Goal: Task Accomplishment & Management: Manage account settings

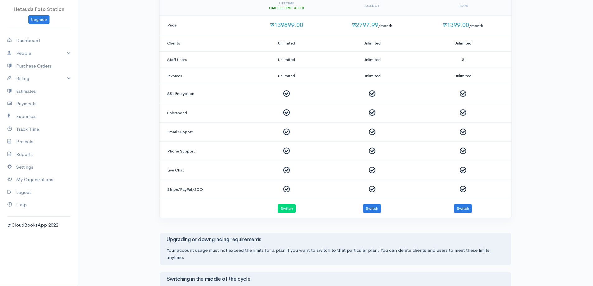
scroll to position [187, 0]
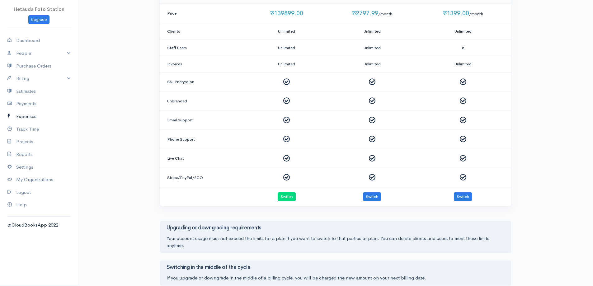
click at [26, 119] on link "Expenses" at bounding box center [39, 116] width 78 height 13
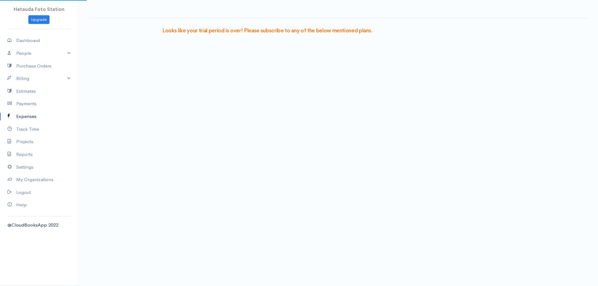
click at [26, 118] on link "Expenses" at bounding box center [39, 116] width 78 height 13
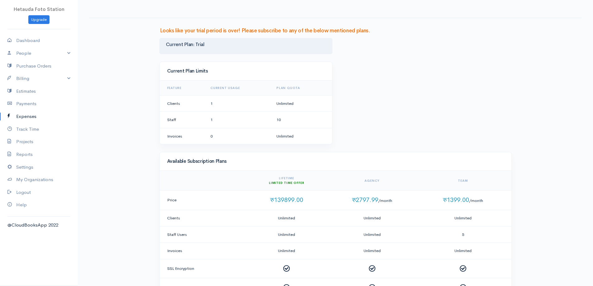
click at [30, 117] on link "Expenses" at bounding box center [39, 116] width 78 height 13
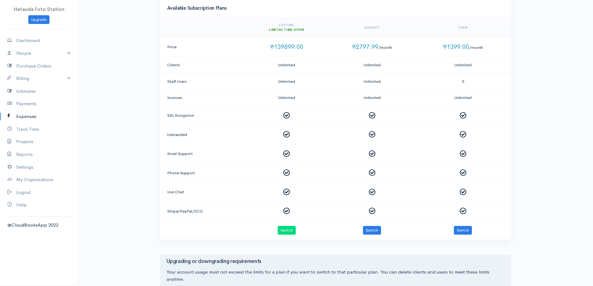
scroll to position [156, 0]
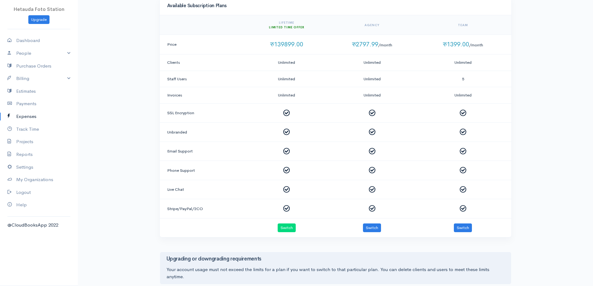
click at [33, 118] on link "Expenses" at bounding box center [39, 116] width 78 height 13
click at [30, 104] on link "Payments" at bounding box center [39, 103] width 78 height 13
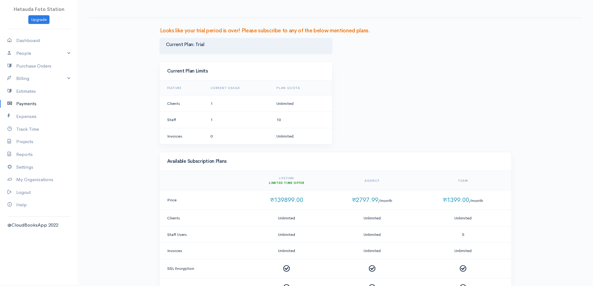
click at [28, 104] on link "Payments" at bounding box center [39, 103] width 78 height 13
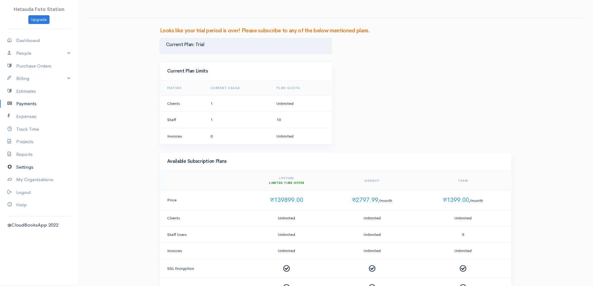
click at [27, 168] on link "Settings" at bounding box center [39, 167] width 78 height 13
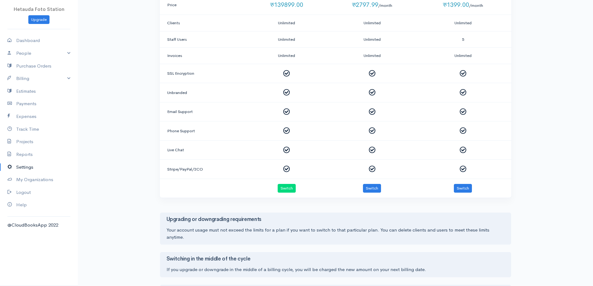
scroll to position [116, 0]
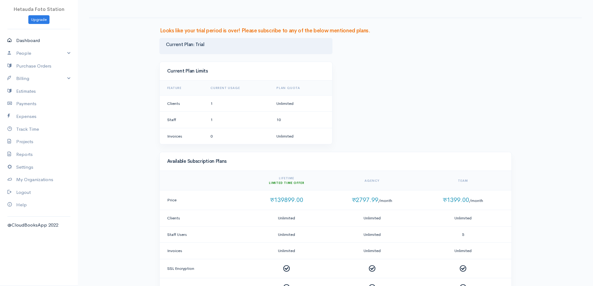
click at [43, 38] on link "Dashboard" at bounding box center [39, 40] width 78 height 13
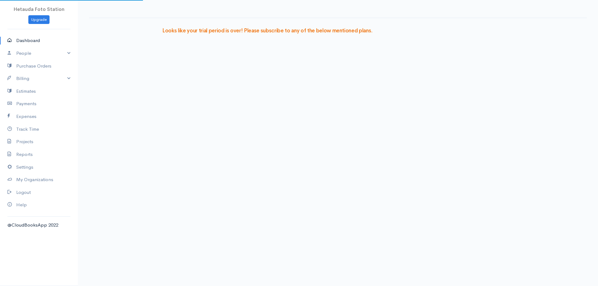
click at [43, 38] on link "Dashboard" at bounding box center [39, 40] width 78 height 13
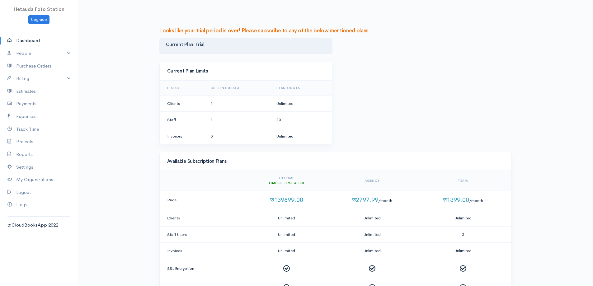
click at [336, 31] on h3 "Looks like your trial period is over! Please subscribe to any of the below ment…" at bounding box center [335, 31] width 351 height 6
click at [38, 20] on link "Upgrade" at bounding box center [38, 19] width 21 height 9
click at [34, 131] on link "Track Time" at bounding box center [39, 129] width 78 height 13
click at [30, 120] on link "Expenses" at bounding box center [39, 116] width 78 height 13
click at [29, 121] on link "Expenses" at bounding box center [39, 116] width 78 height 13
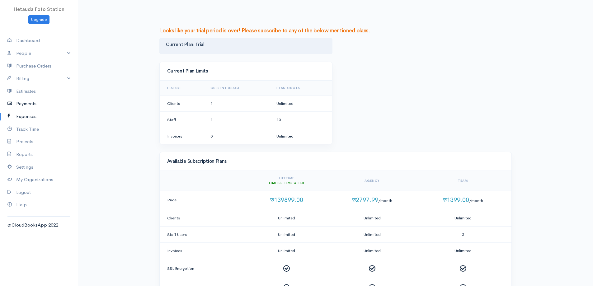
click at [30, 104] on link "Payments" at bounding box center [39, 103] width 78 height 13
click at [28, 119] on link "Expenses" at bounding box center [39, 116] width 78 height 13
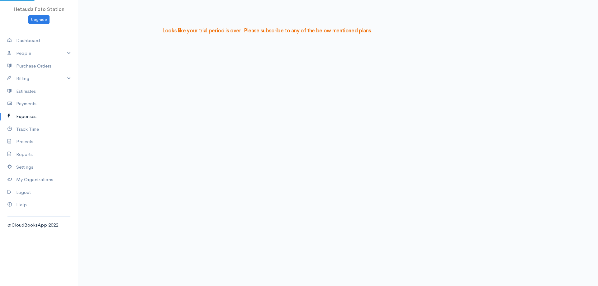
click at [27, 119] on link "Expenses" at bounding box center [39, 116] width 78 height 13
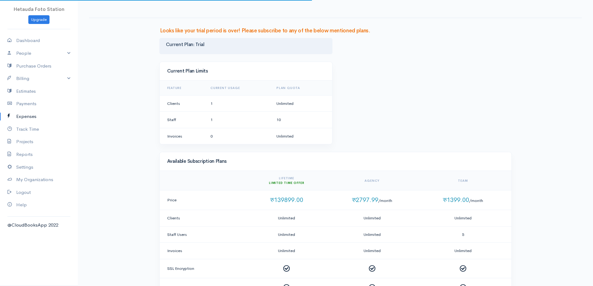
click at [27, 119] on link "Expenses" at bounding box center [39, 116] width 78 height 13
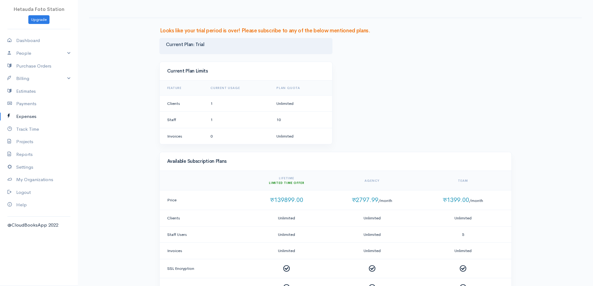
click at [27, 119] on link "Expenses" at bounding box center [39, 116] width 78 height 13
click at [27, 117] on link "Expenses" at bounding box center [39, 116] width 78 height 13
